Goal: Use online tool/utility: Use online tool/utility

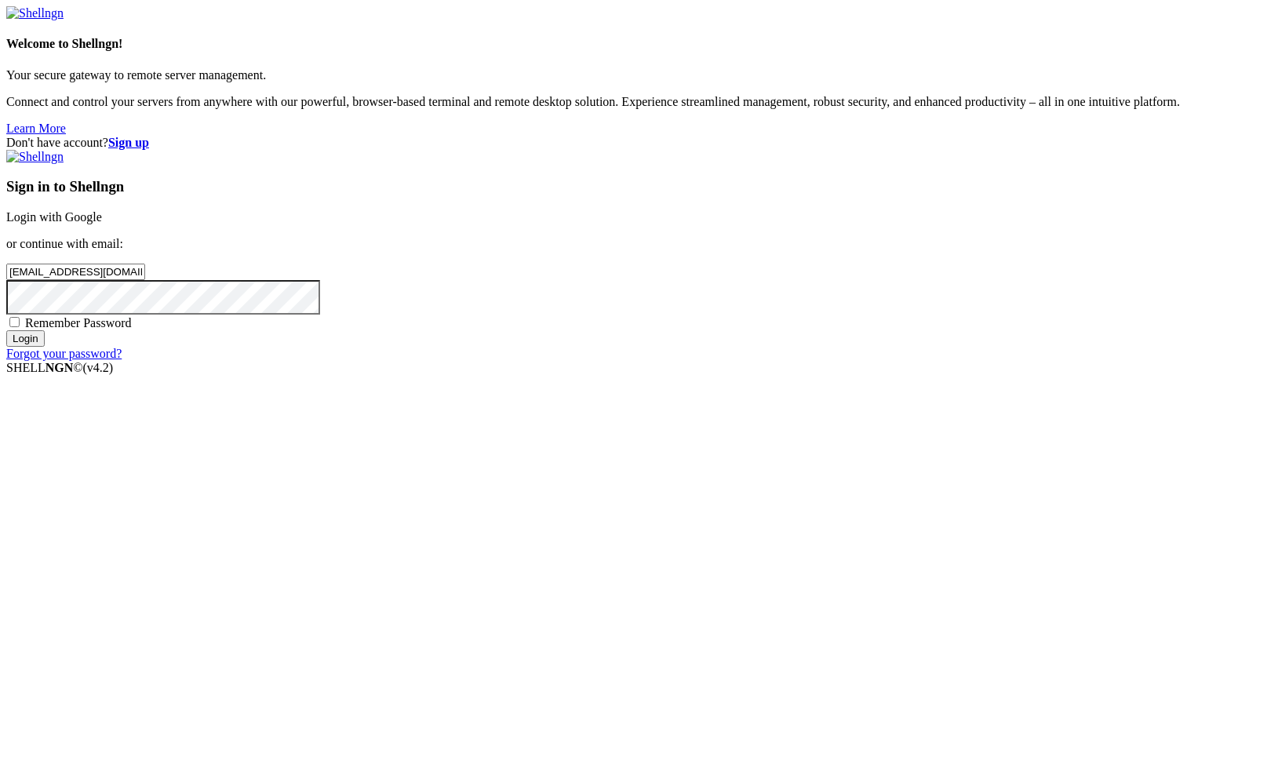
click at [45, 347] on input "Login" at bounding box center [25, 338] width 38 height 16
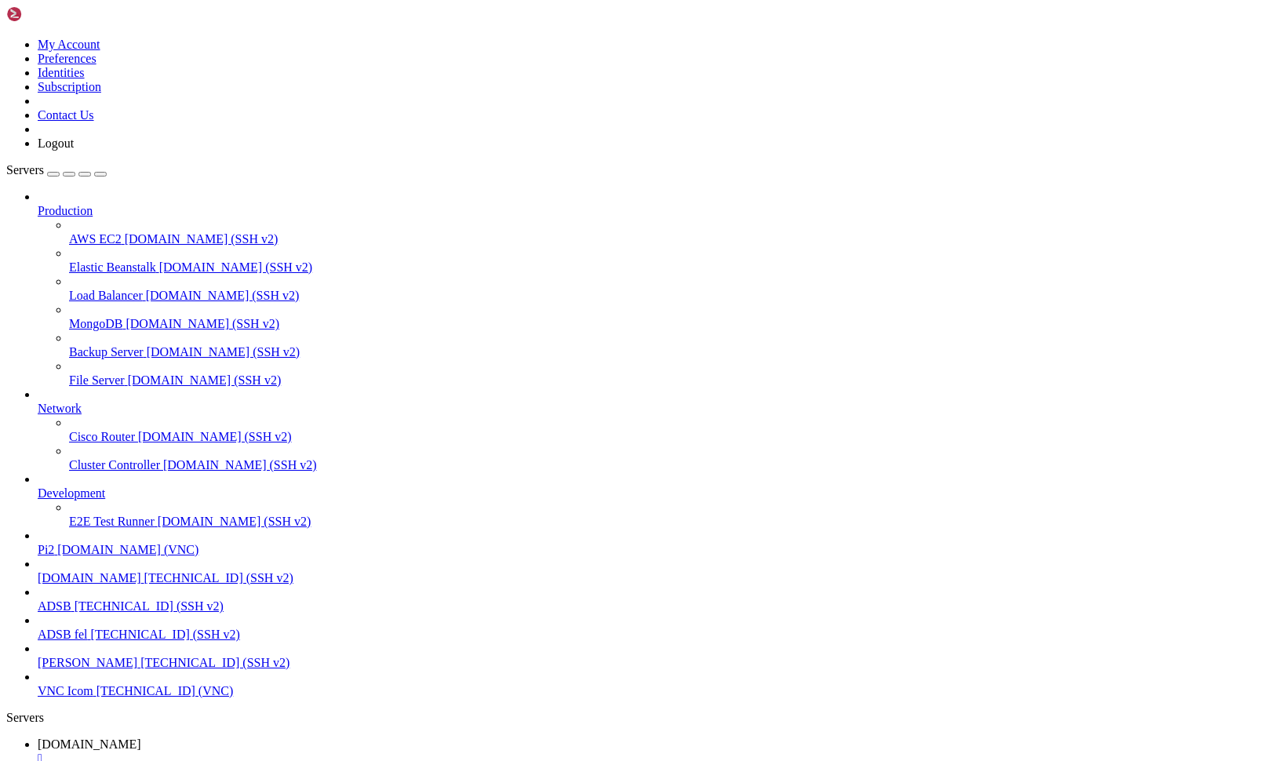
drag, startPoint x: 170, startPoint y: 1666, endPoint x: 14, endPoint y: 1267, distance: 428.7
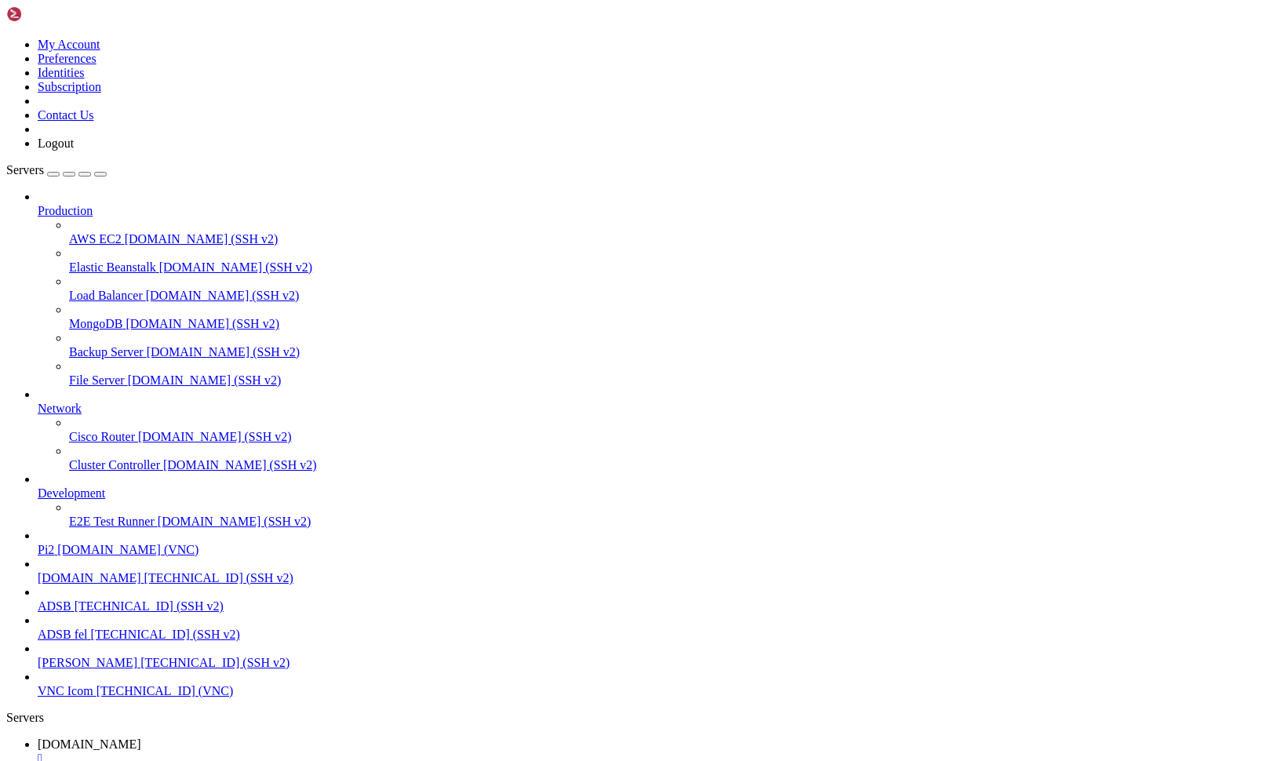
scroll to position [26, 0]
drag, startPoint x: 176, startPoint y: 1664, endPoint x: 13, endPoint y: 1463, distance: 258.7
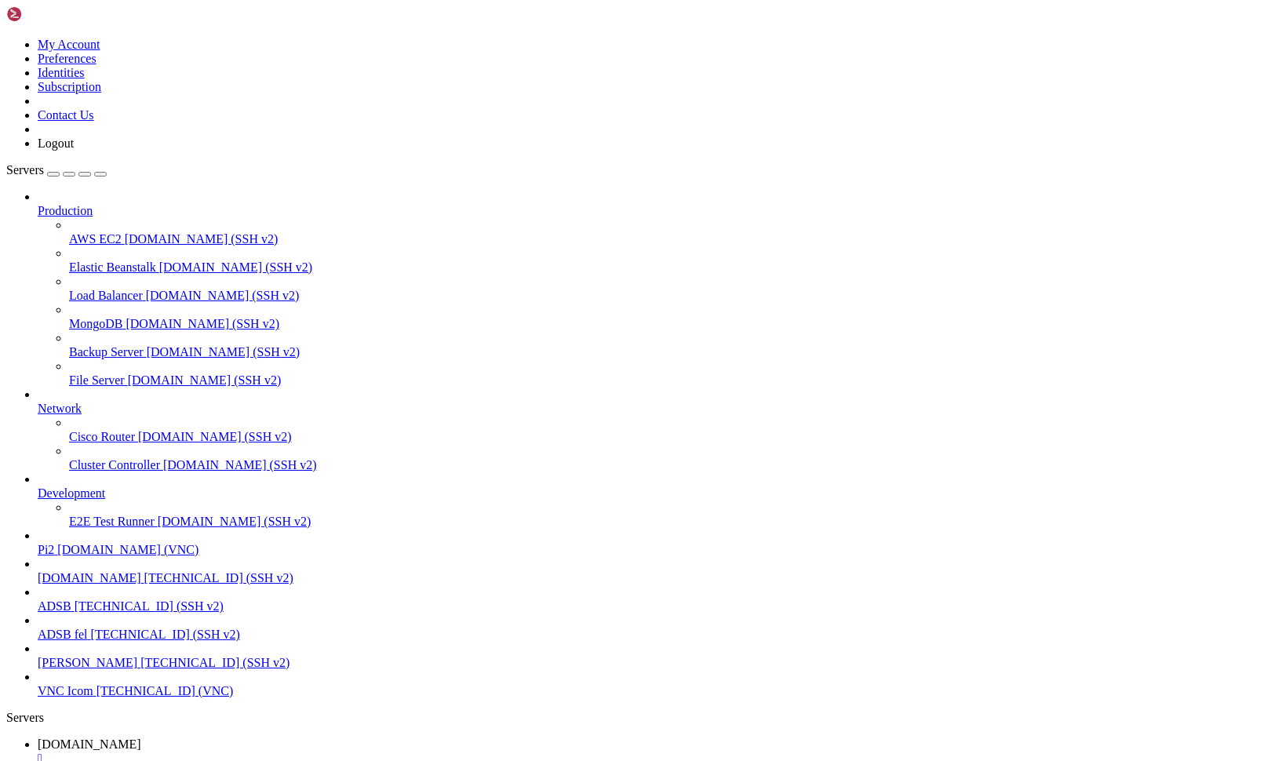
scroll to position [3718, 0]
drag, startPoint x: 100, startPoint y: 1668, endPoint x: 16, endPoint y: 1256, distance: 420.4
copy div "pi@pi2 : ~ $ cat [DOMAIN_NAME] #!/bin/bash sudo python3 arp.py pi@pi2 : ~ $ car…"
